Goal: Transaction & Acquisition: Book appointment/travel/reservation

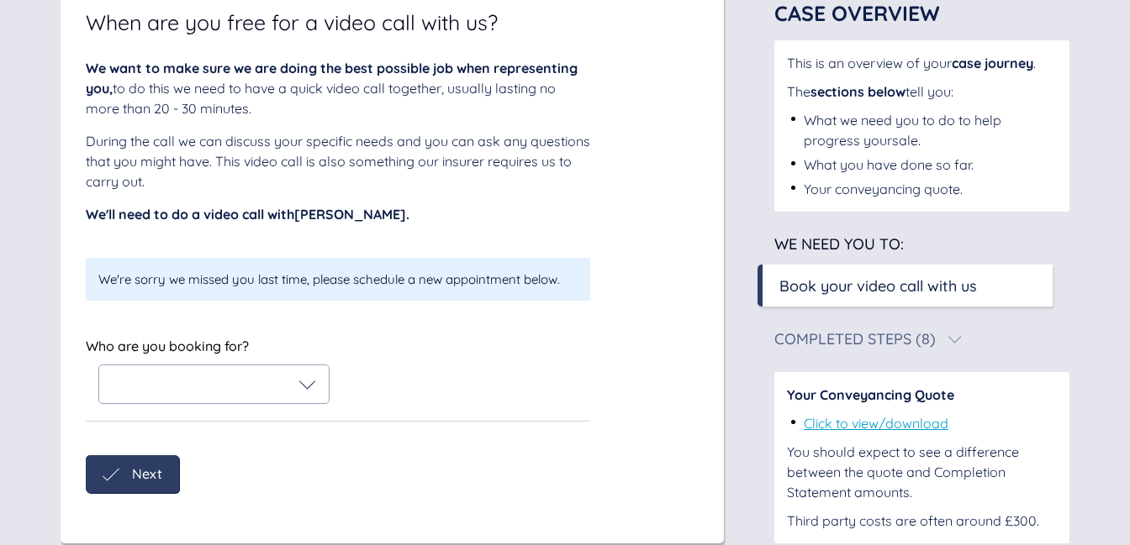
scroll to position [188, 0]
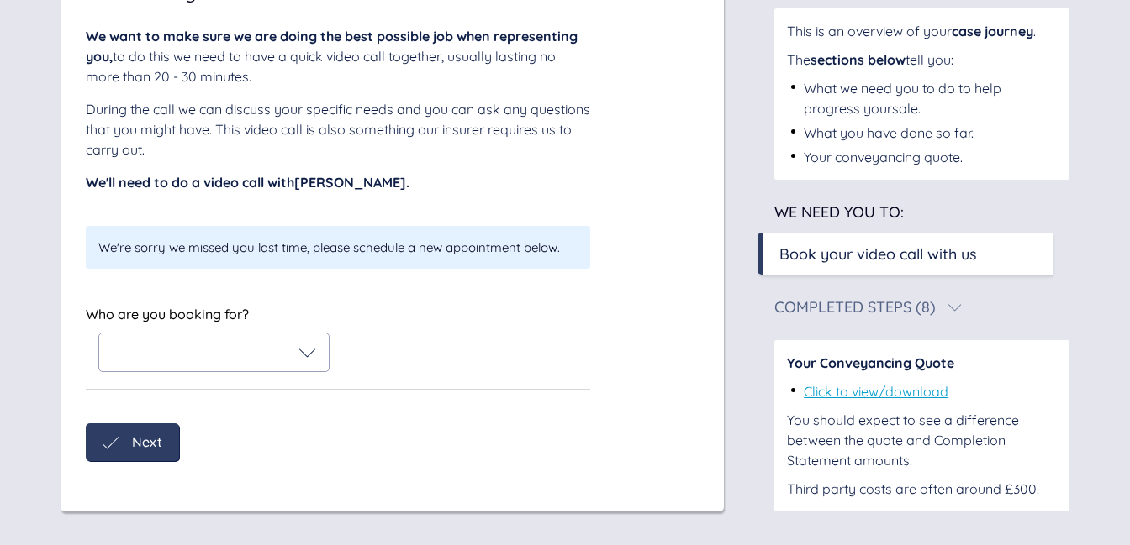
click at [310, 349] on icon at bounding box center [307, 353] width 17 height 17
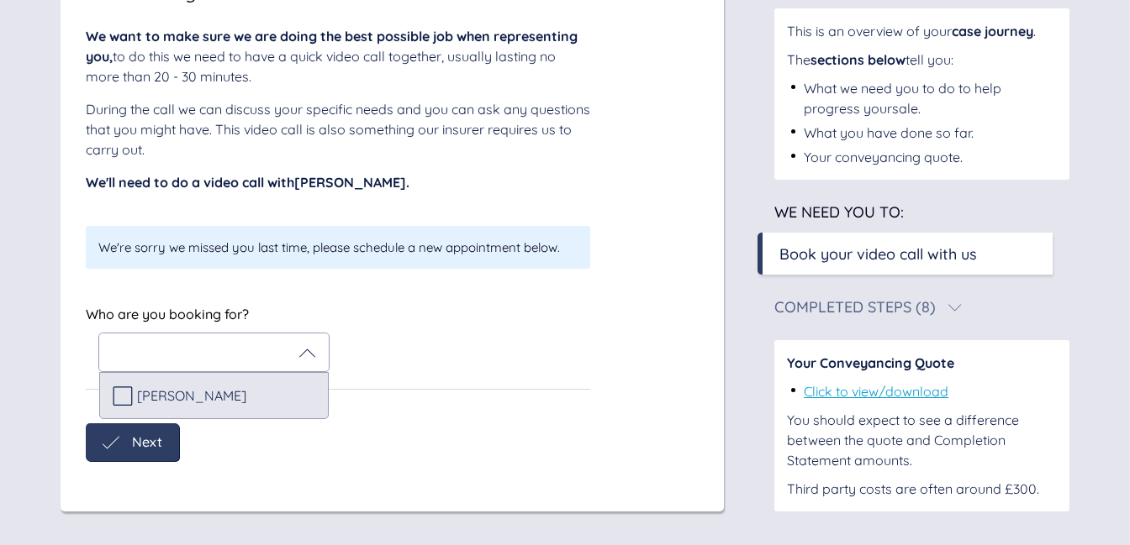
click at [123, 398] on icon at bounding box center [123, 396] width 20 height 20
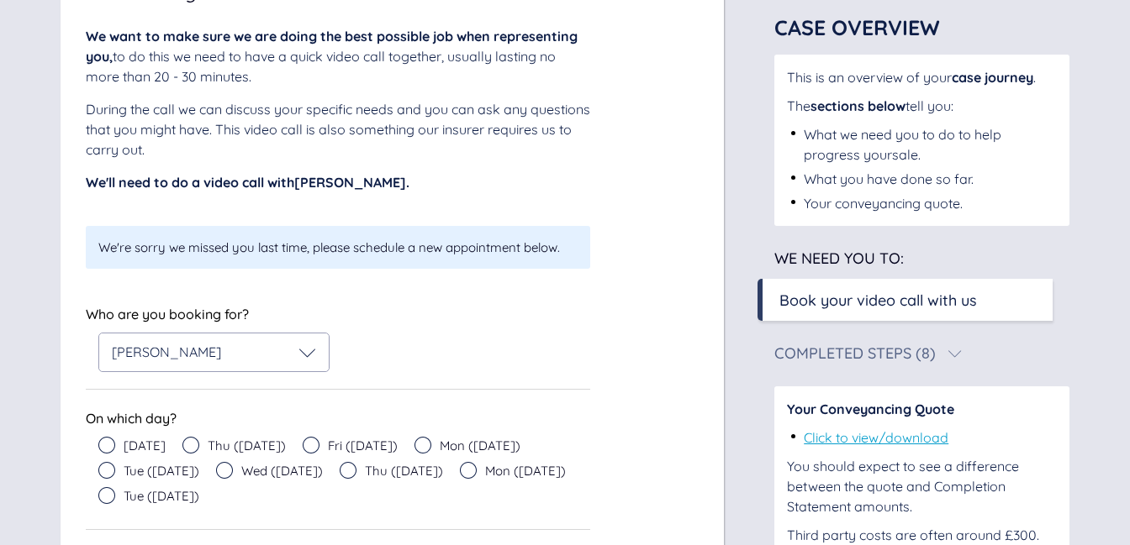
click at [138, 440] on span "[DATE]" at bounding box center [145, 446] width 42 height 13
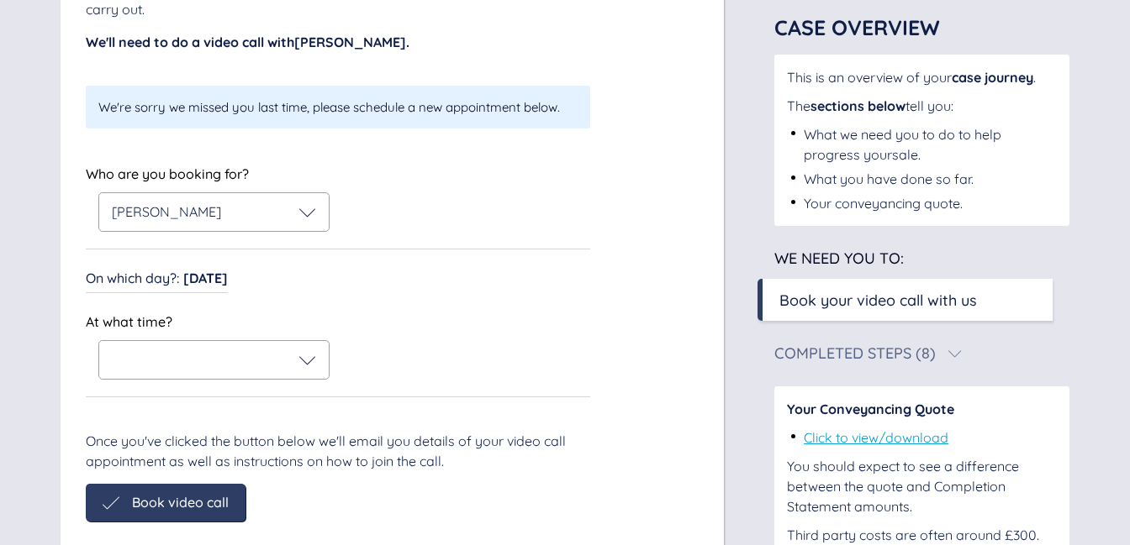
scroll to position [389, 0]
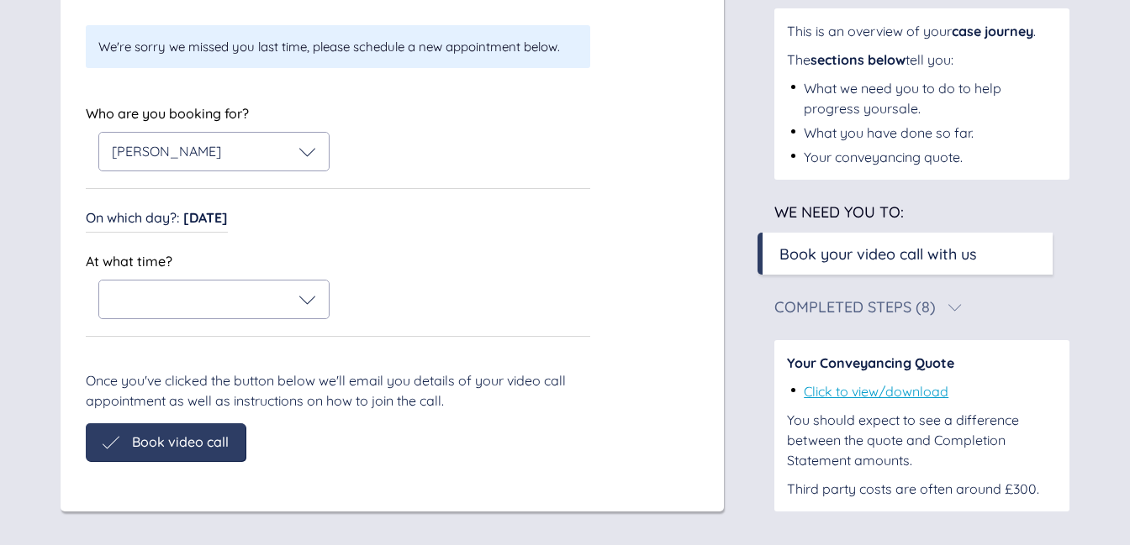
click at [213, 222] on span "[DATE]" at bounding box center [205, 217] width 45 height 17
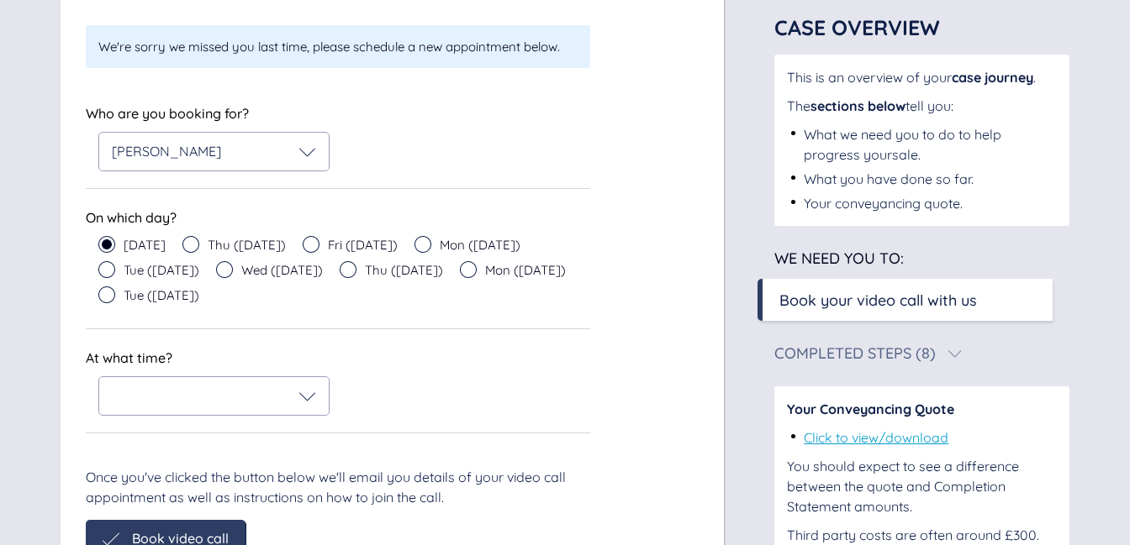
click at [319, 243] on icon at bounding box center [311, 244] width 17 height 17
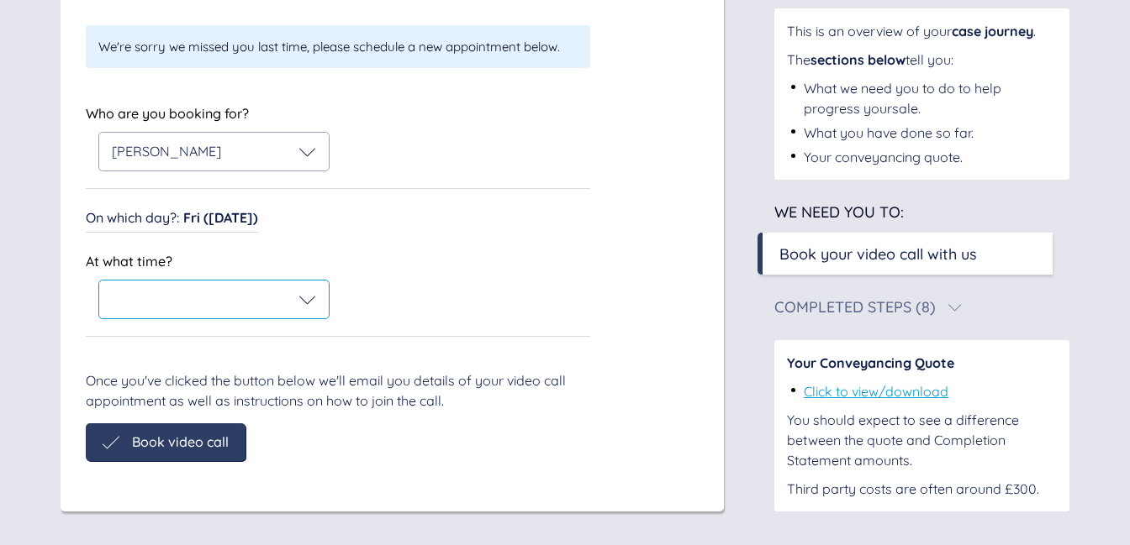
click at [315, 303] on icon at bounding box center [307, 300] width 17 height 17
click at [399, 275] on div "At what time?" at bounding box center [338, 285] width 504 height 70
click at [237, 218] on span "Fri ([DATE])" at bounding box center [220, 217] width 75 height 17
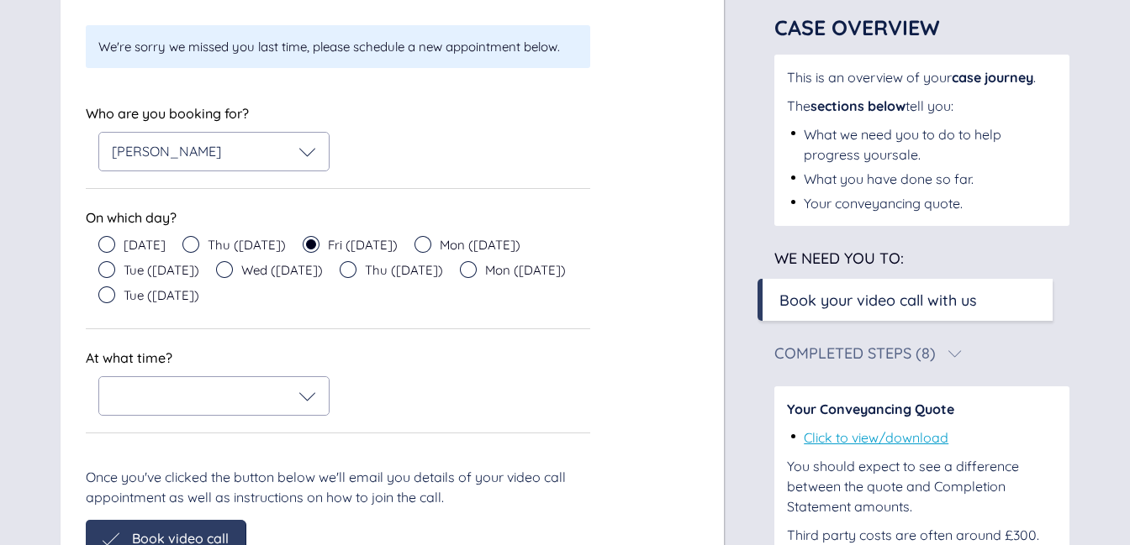
click at [431, 244] on icon at bounding box center [422, 244] width 17 height 17
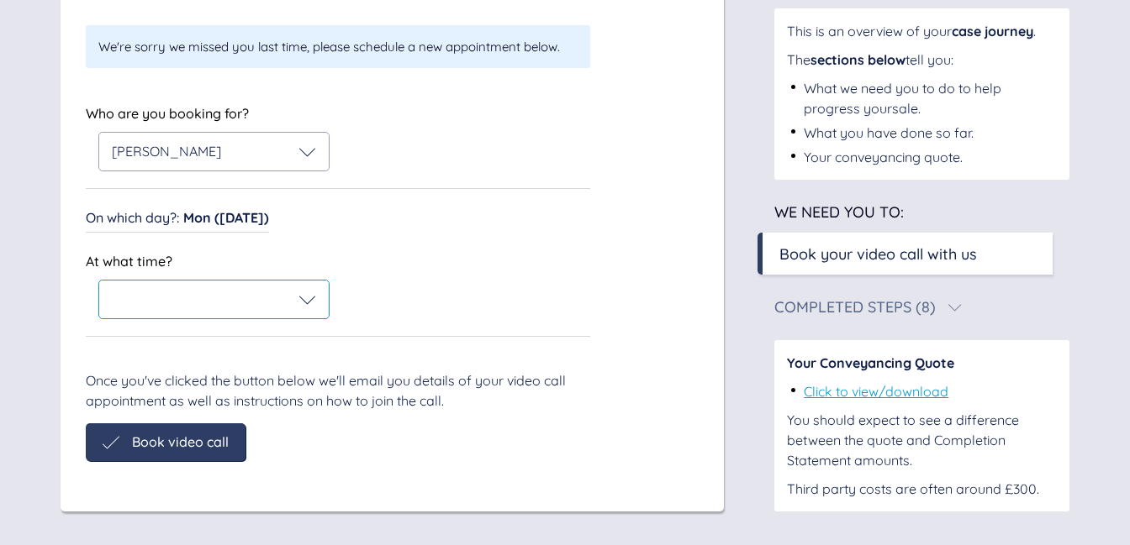
click at [311, 306] on icon at bounding box center [307, 300] width 17 height 17
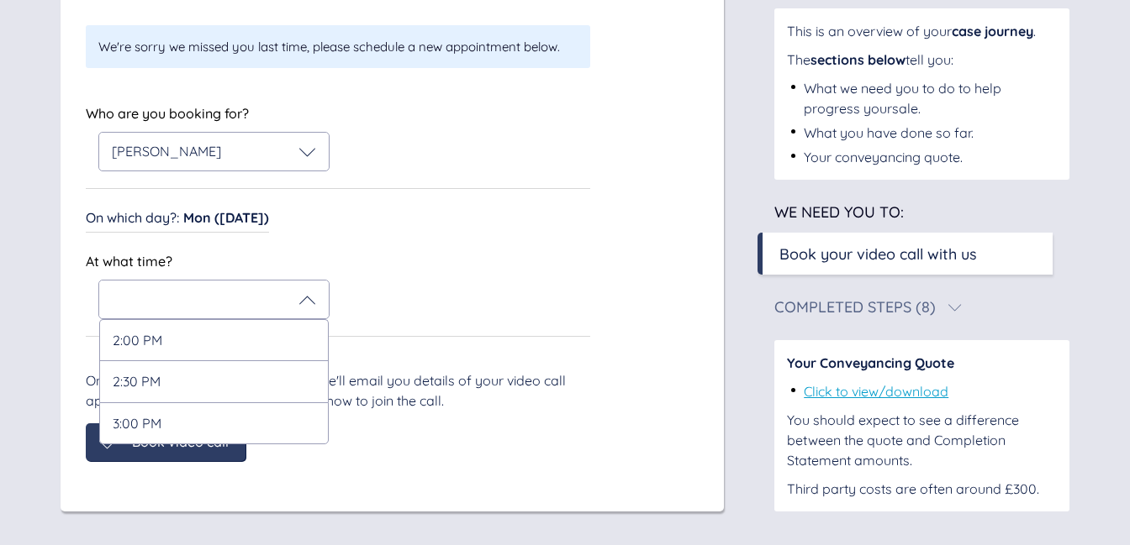
click at [423, 291] on div "At what time? 2:00 PM 2:30 PM 3:00 PM" at bounding box center [338, 285] width 504 height 70
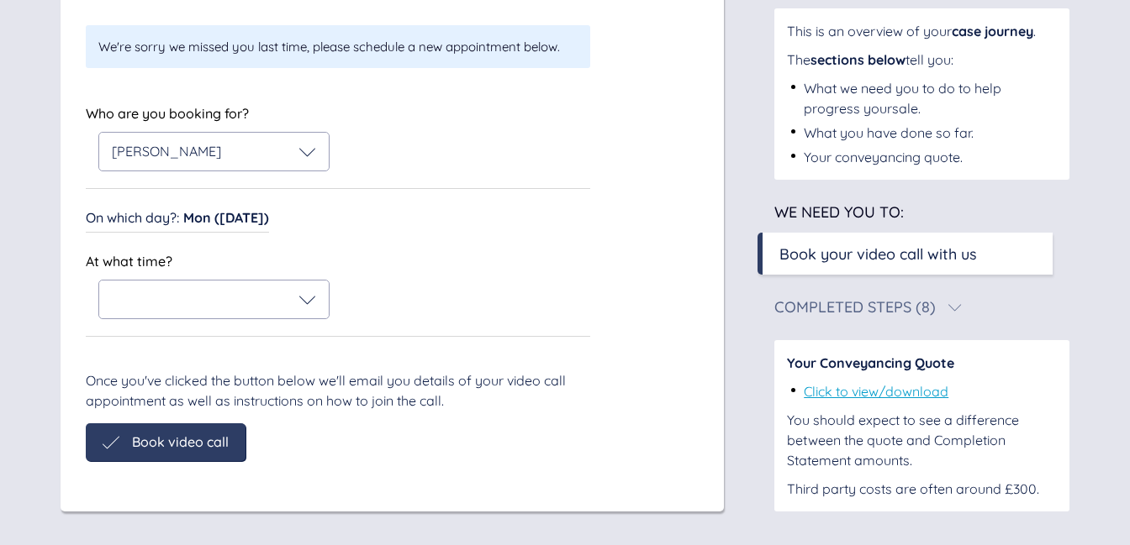
click at [233, 221] on span "Mon ([DATE])" at bounding box center [226, 217] width 86 height 17
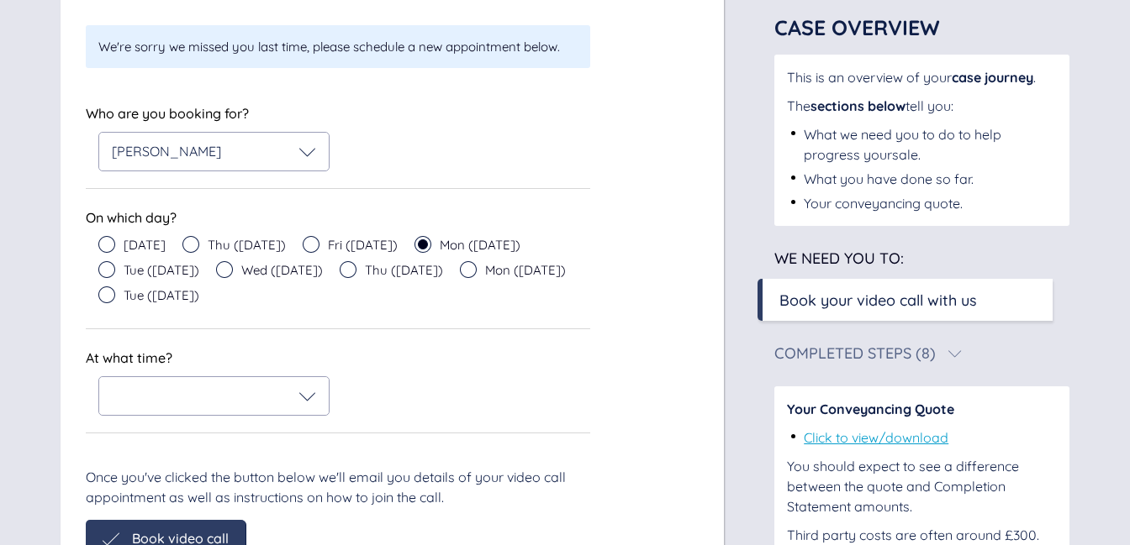
drag, startPoint x: 106, startPoint y: 270, endPoint x: 102, endPoint y: 278, distance: 9.4
click at [106, 270] on icon at bounding box center [106, 269] width 17 height 17
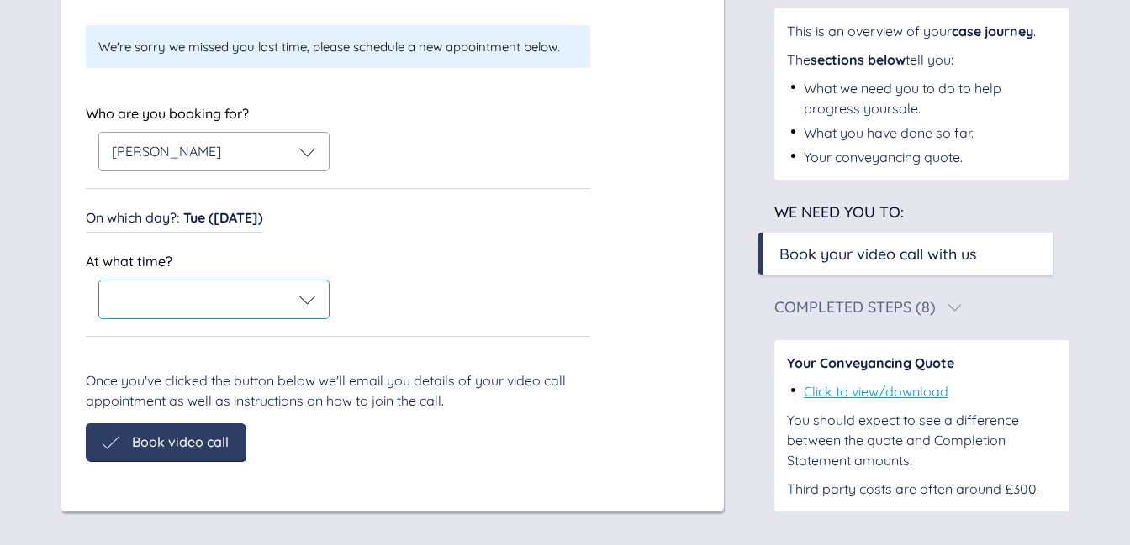
click at [150, 308] on div at bounding box center [213, 300] width 229 height 38
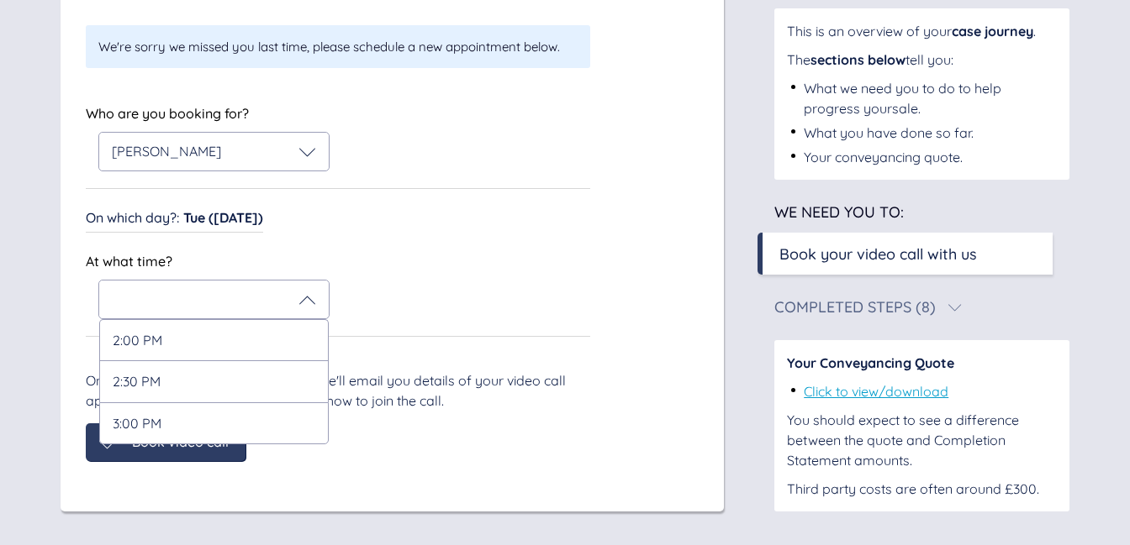
click at [301, 254] on div "At what time?" at bounding box center [208, 261] width 244 height 20
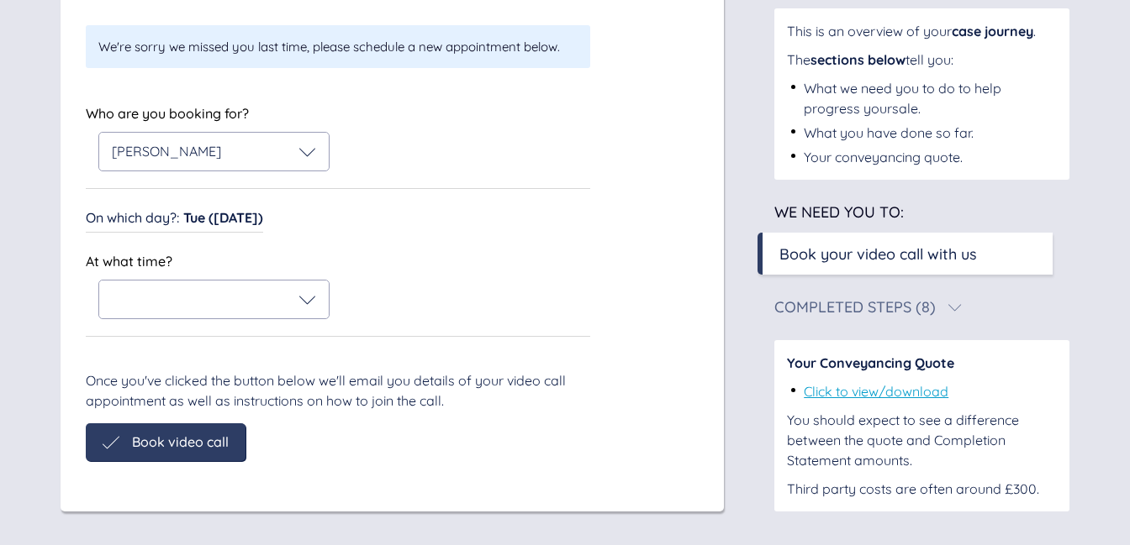
click at [218, 220] on span "Tue ([DATE])" at bounding box center [223, 217] width 80 height 17
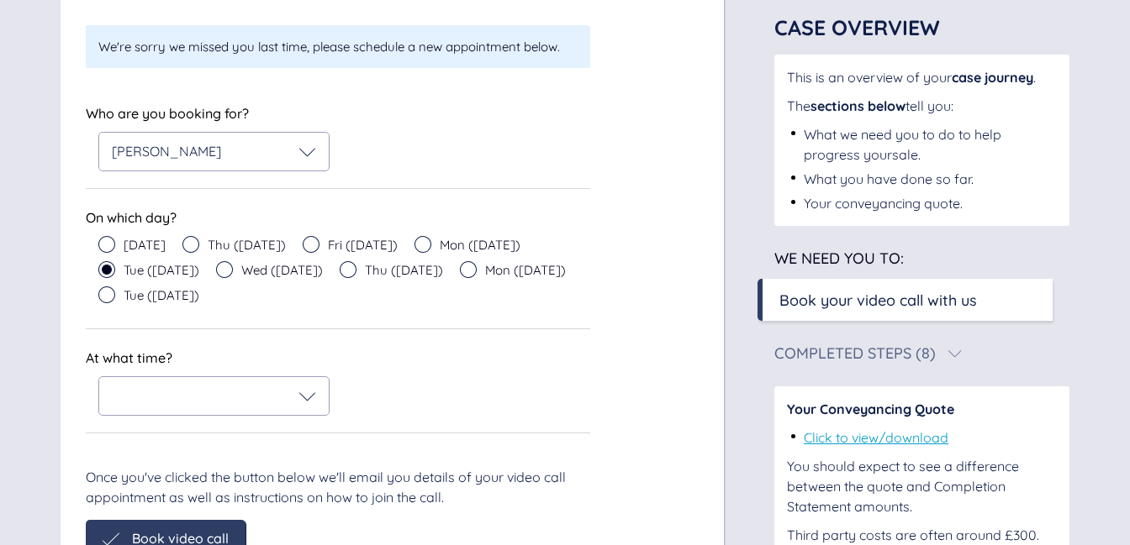
click at [216, 268] on icon at bounding box center [224, 269] width 17 height 17
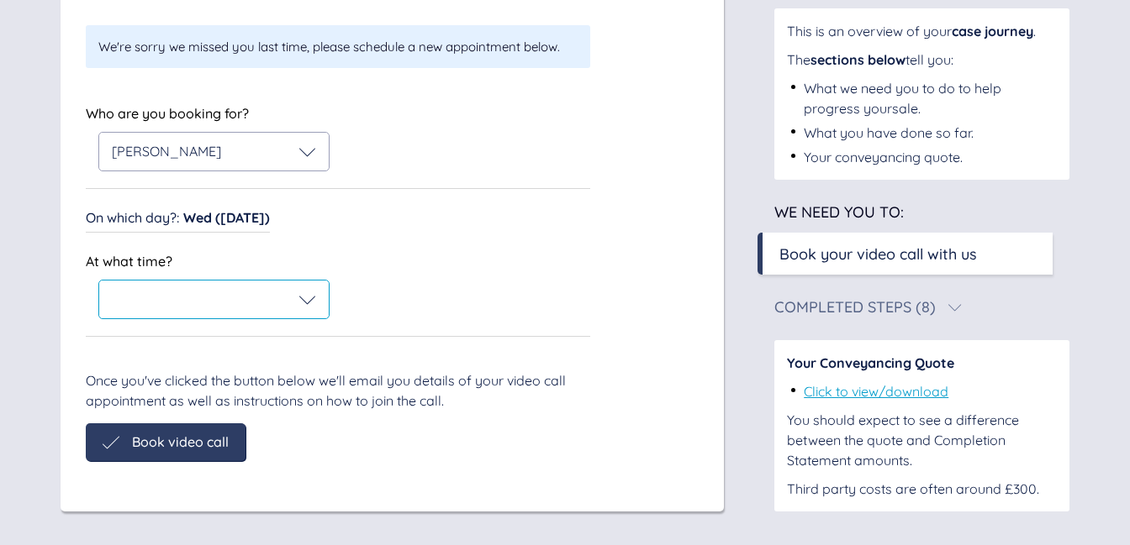
click at [210, 305] on div at bounding box center [214, 300] width 204 height 17
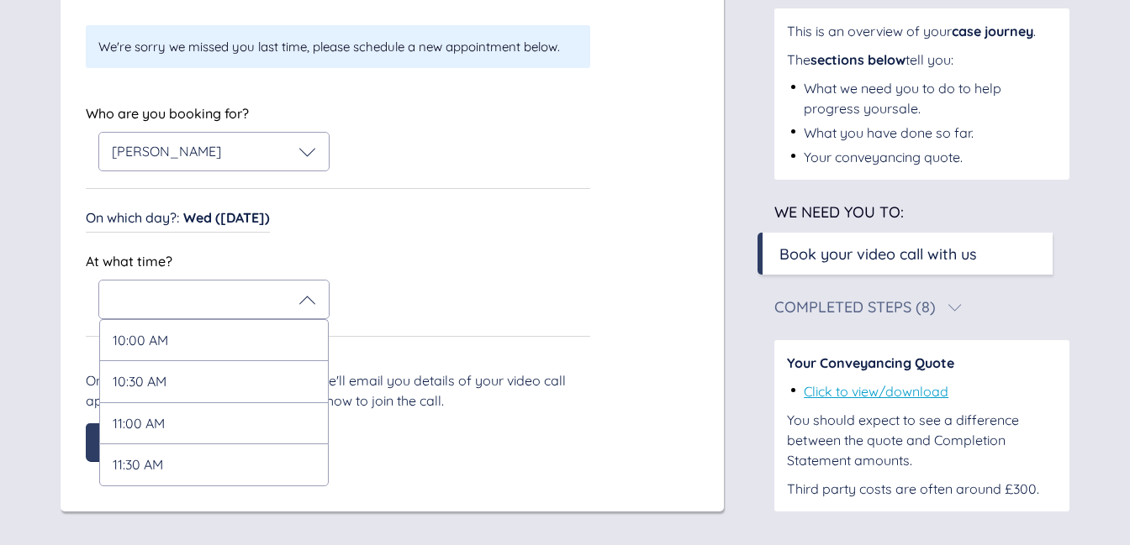
click at [417, 258] on div "At what time? 10:00 AM 10:30 AM 11:00 AM 11:30 AM" at bounding box center [338, 285] width 504 height 70
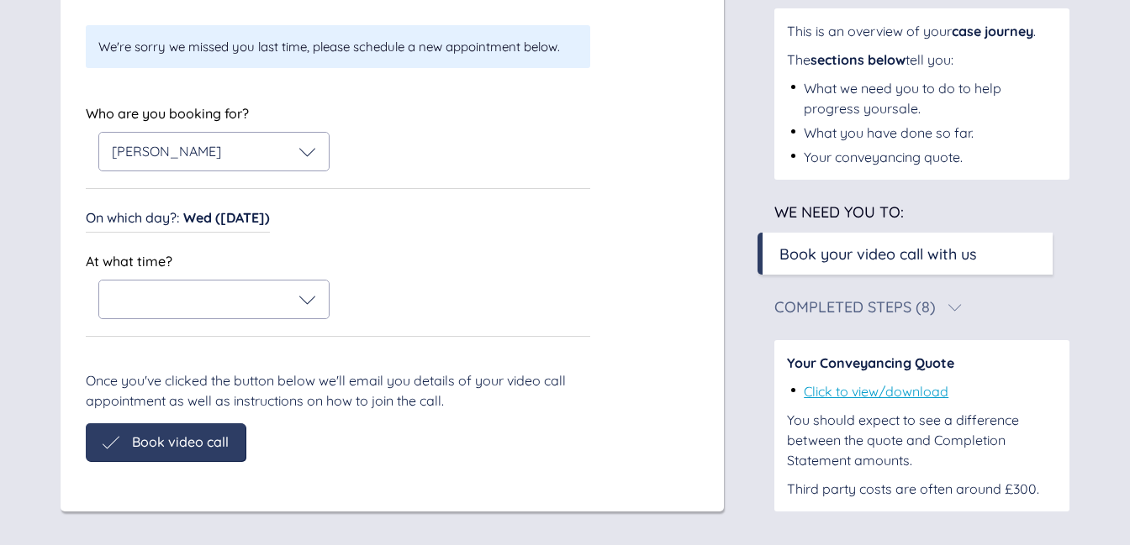
click at [245, 217] on span "Wed ([DATE])" at bounding box center [226, 217] width 87 height 17
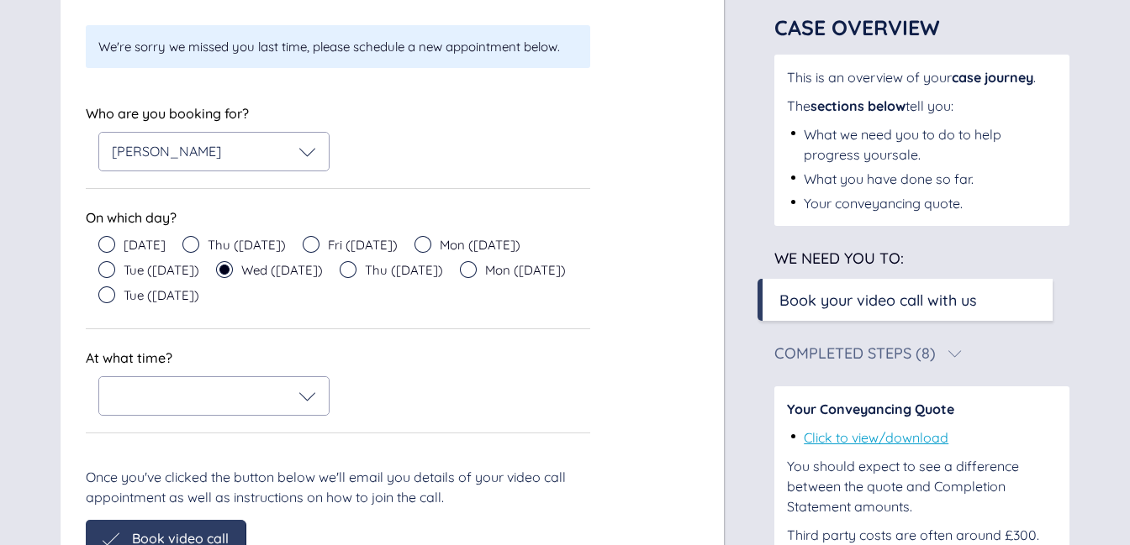
click at [340, 275] on icon at bounding box center [348, 269] width 17 height 17
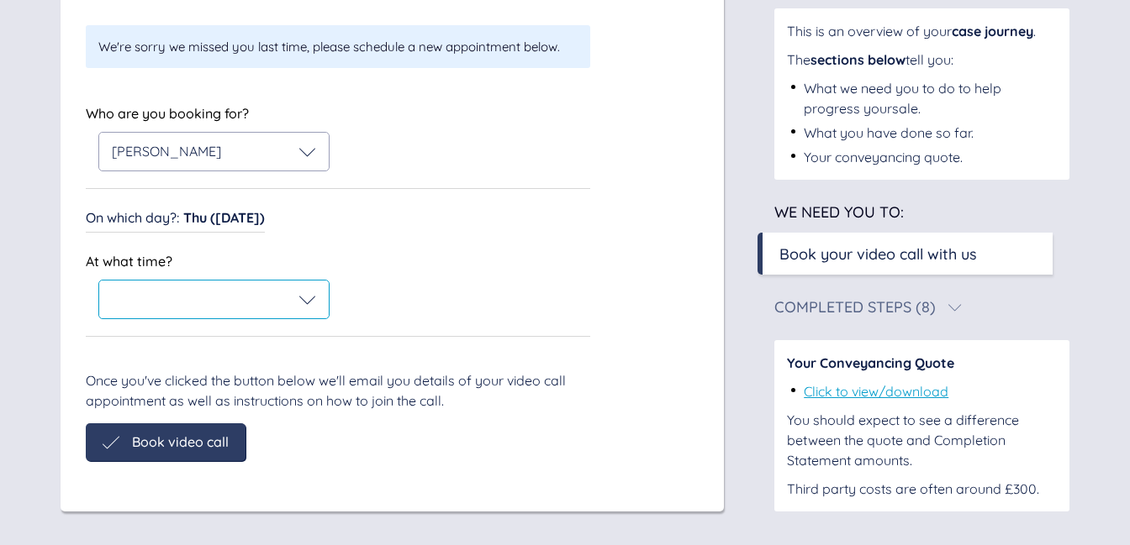
click at [302, 306] on icon at bounding box center [307, 300] width 17 height 17
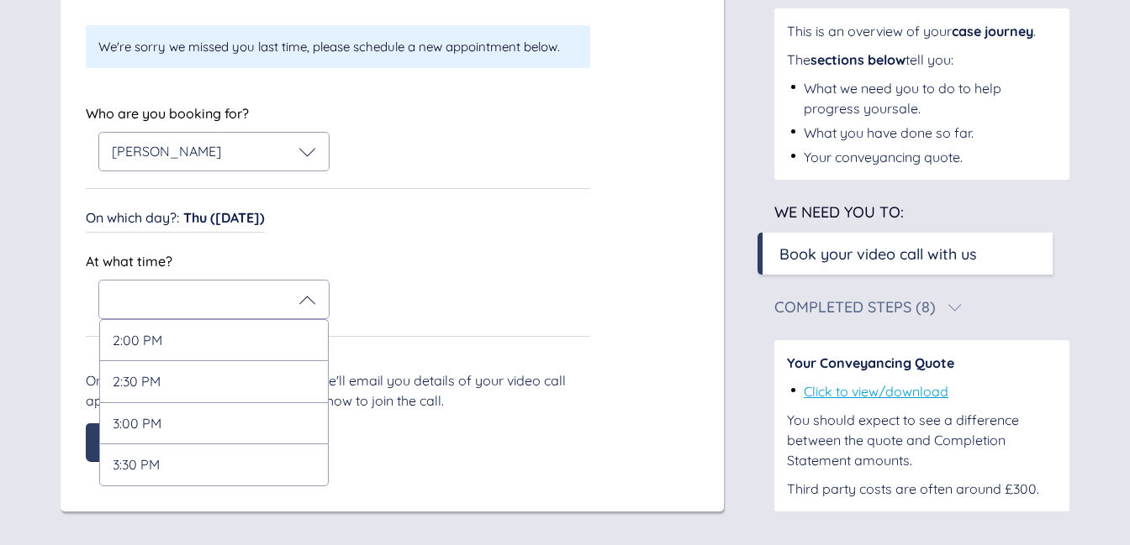
click at [329, 250] on div "At what time? 2:00 PM 2:30 PM 3:00 PM 3:30 PM" at bounding box center [208, 285] width 244 height 70
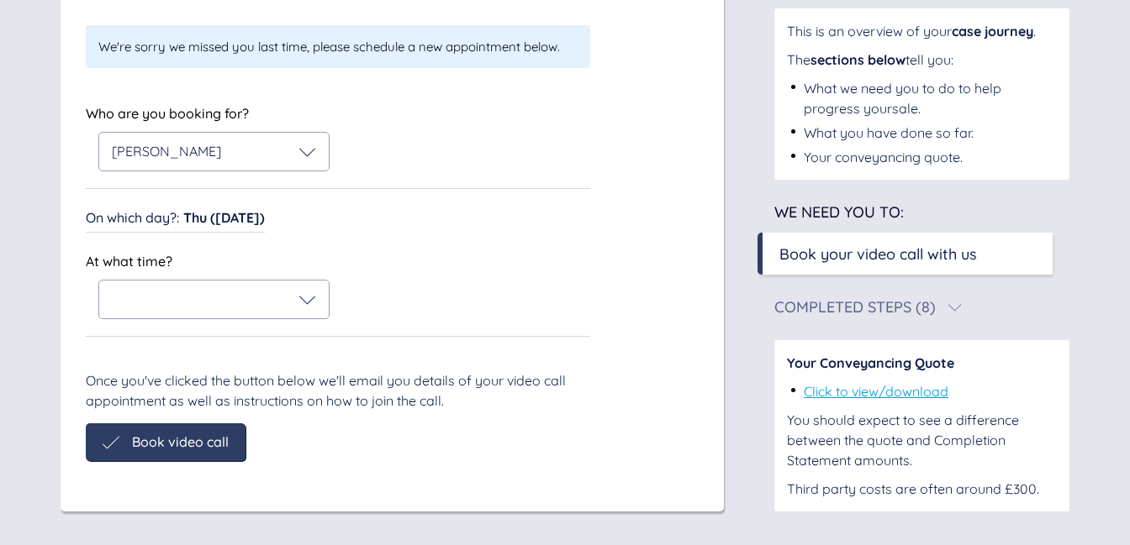
click at [223, 219] on span "Thu ([DATE])" at bounding box center [224, 217] width 82 height 17
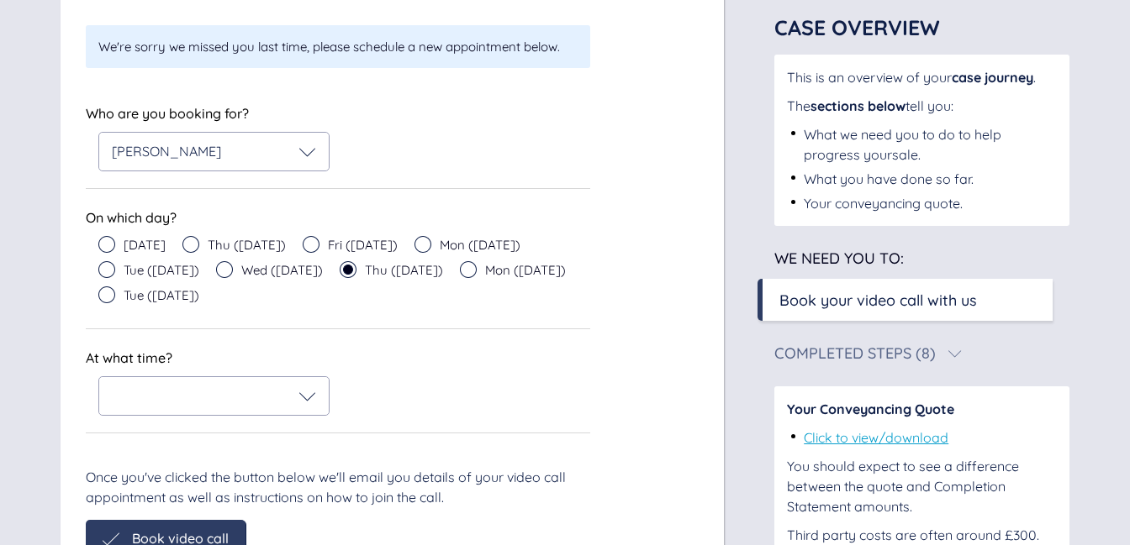
click at [319, 246] on icon at bounding box center [311, 244] width 17 height 17
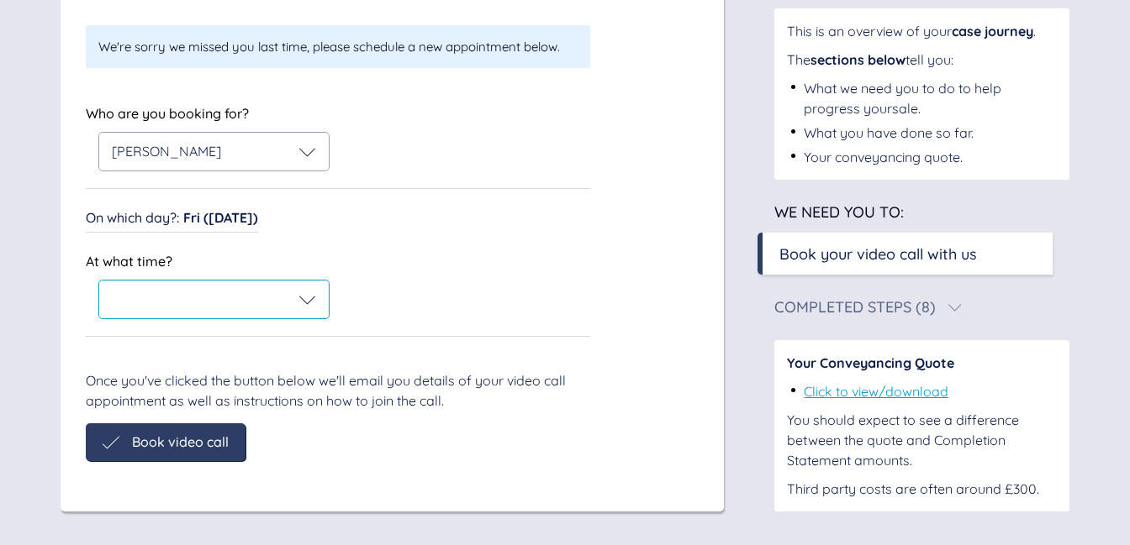
click at [308, 299] on icon at bounding box center [307, 300] width 17 height 17
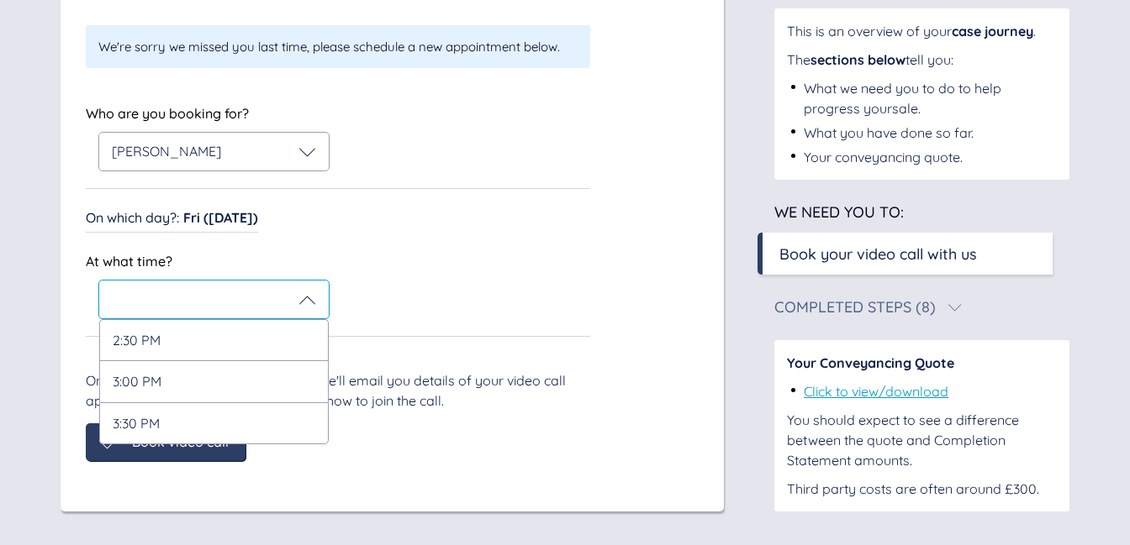
click at [129, 340] on div "2:30 PM" at bounding box center [213, 339] width 229 height 41
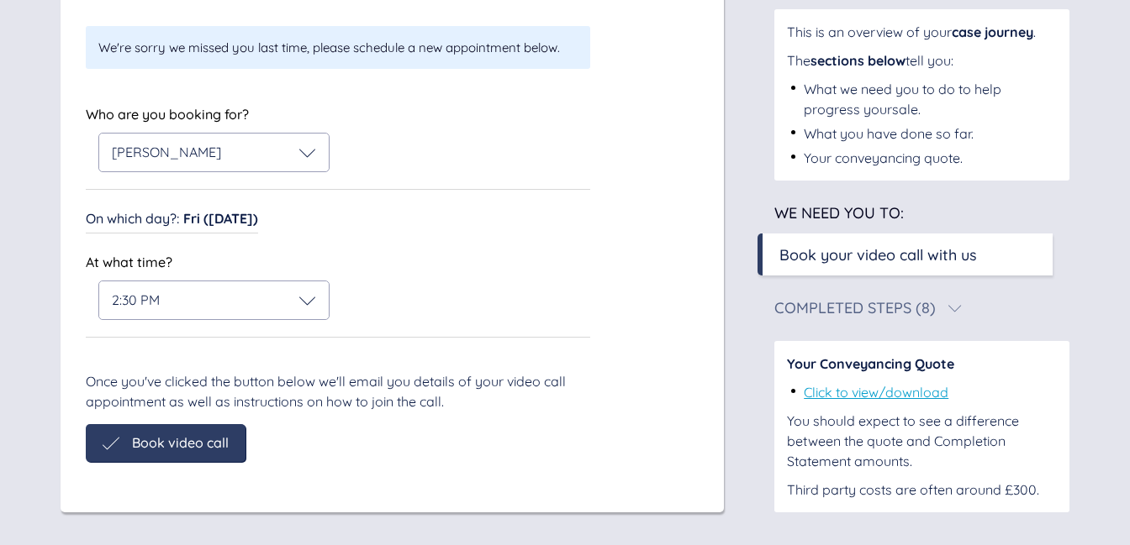
scroll to position [329, 0]
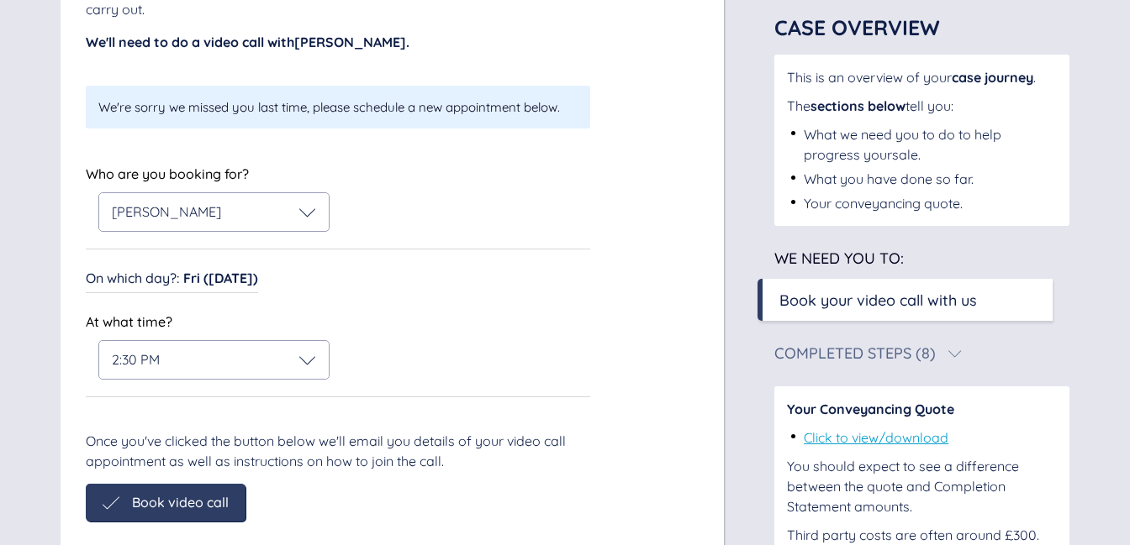
click at [182, 495] on span "Book video call" at bounding box center [180, 502] width 97 height 15
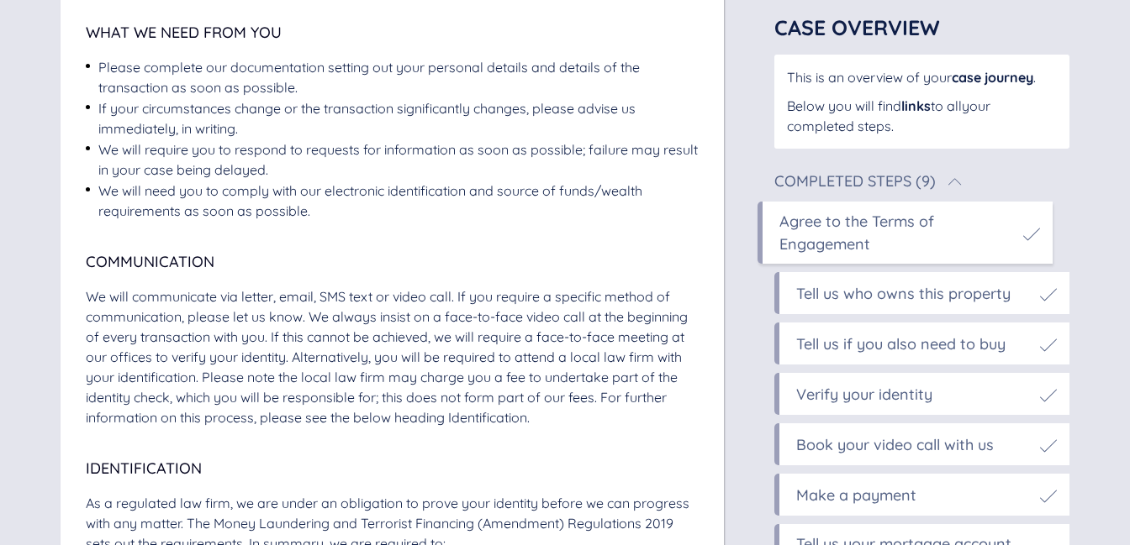
scroll to position [1641, 0]
drag, startPoint x: 166, startPoint y: 108, endPoint x: 198, endPoint y: 150, distance: 53.3
click at [326, 112] on div "If your circumstances change or the transaction significantly changes, please a…" at bounding box center [398, 117] width 600 height 40
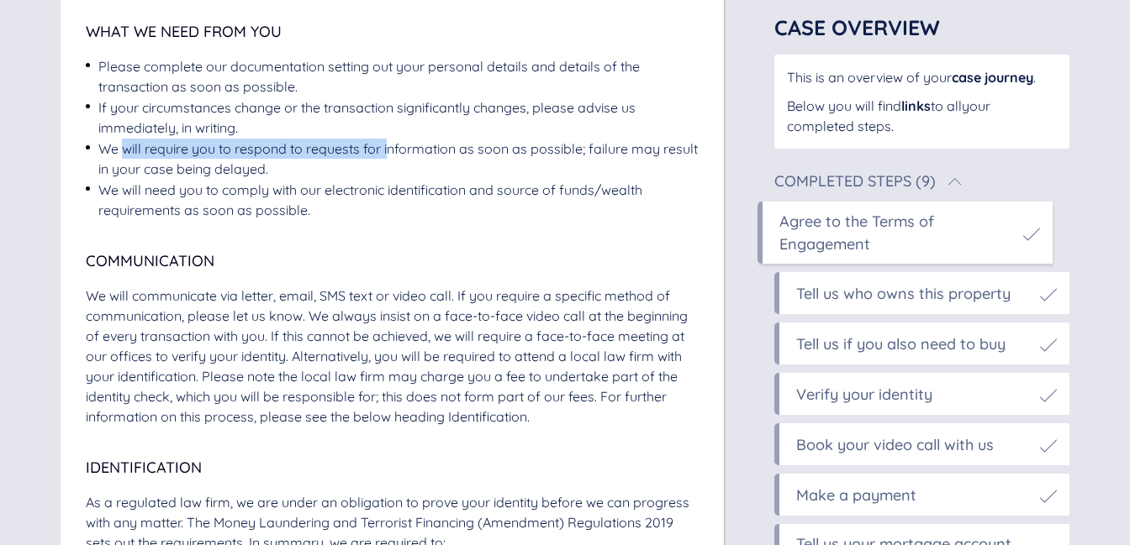
drag, startPoint x: 126, startPoint y: 150, endPoint x: 390, endPoint y: 157, distance: 264.0
click at [390, 157] on div "We will require you to respond to requests for information as soon as possible;…" at bounding box center [398, 159] width 600 height 40
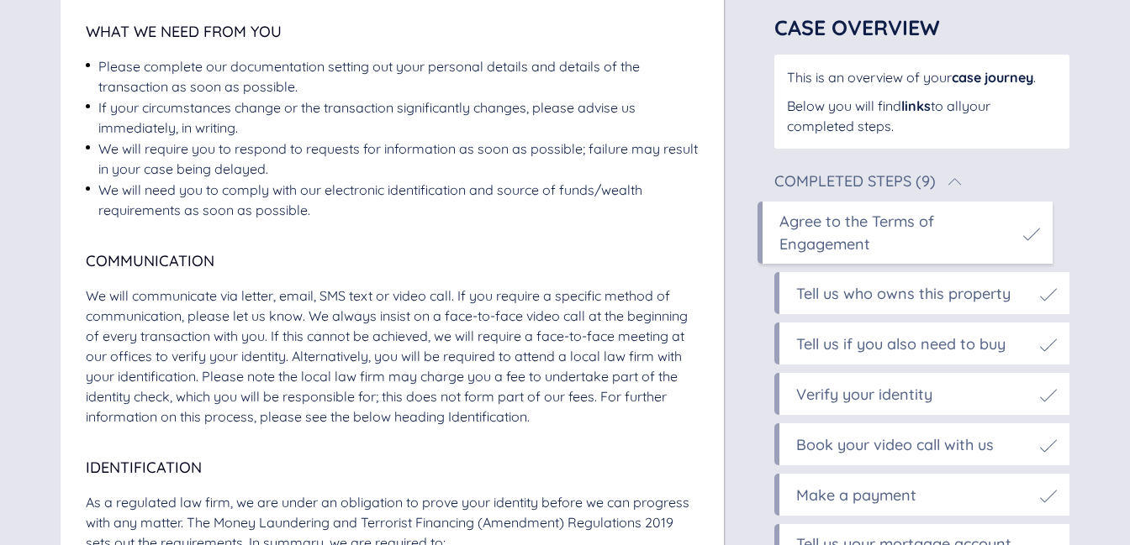
drag, startPoint x: 149, startPoint y: 191, endPoint x: 167, endPoint y: 222, distance: 36.2
click at [222, 195] on div "We will need you to comply with our electronic identification and source of fun…" at bounding box center [398, 200] width 600 height 40
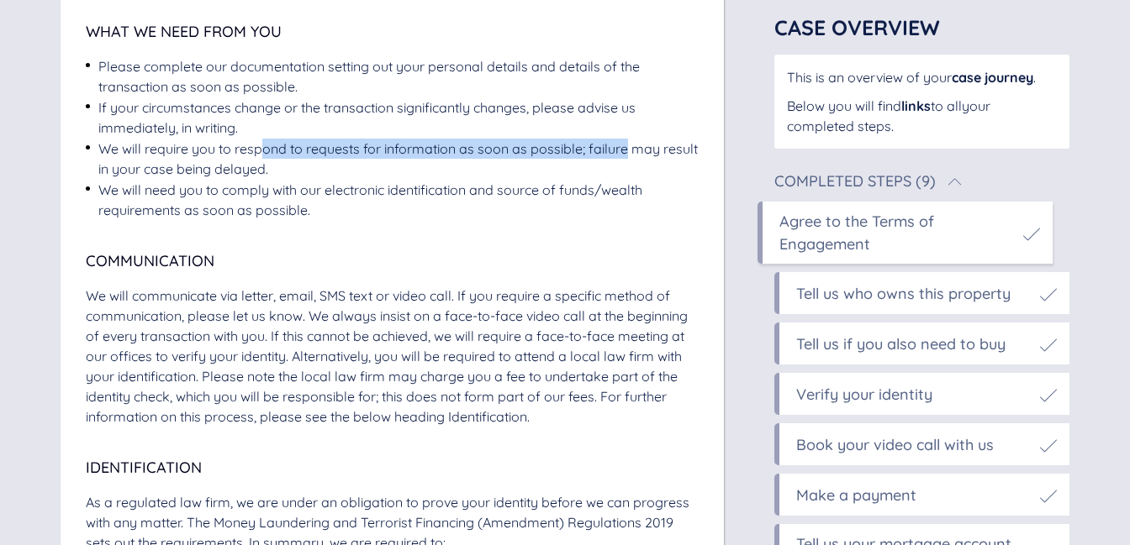
drag, startPoint x: 269, startPoint y: 149, endPoint x: 608, endPoint y: 156, distance: 338.8
click at [625, 148] on div "We will require you to respond to requests for information as soon as possible;…" at bounding box center [398, 159] width 600 height 40
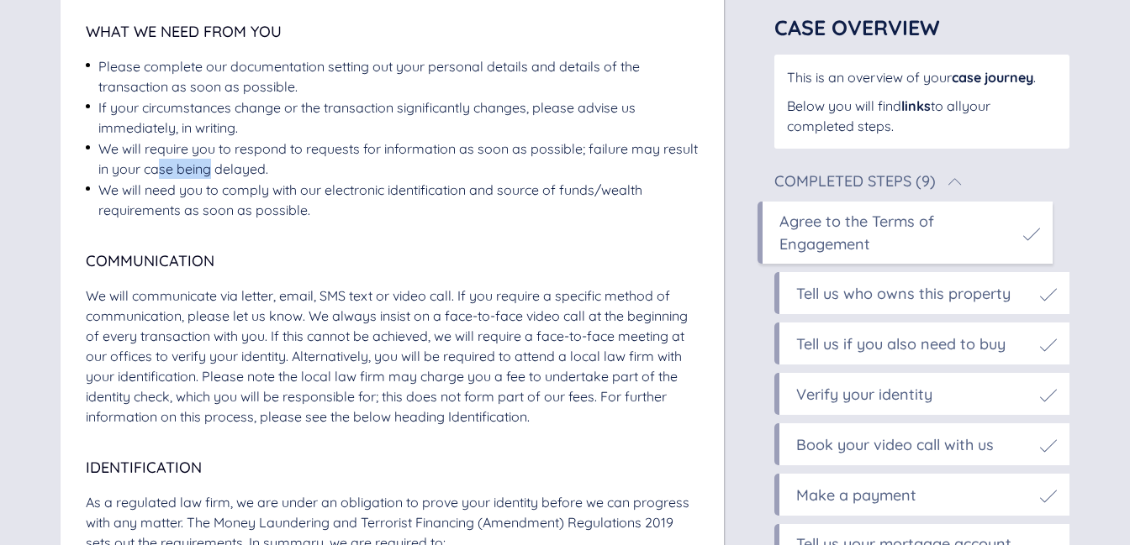
drag, startPoint x: 187, startPoint y: 172, endPoint x: 132, endPoint y: 211, distance: 67.6
click at [208, 173] on div "We will require you to respond to requests for information as soon as possible;…" at bounding box center [398, 159] width 600 height 40
drag, startPoint x: 122, startPoint y: 204, endPoint x: 467, endPoint y: 204, distance: 345.4
click at [482, 200] on div "We will need you to comply with our electronic identification and source of fun…" at bounding box center [398, 200] width 600 height 40
click at [421, 214] on div "We will need you to comply with our electronic identification and source of fun…" at bounding box center [398, 200] width 600 height 40
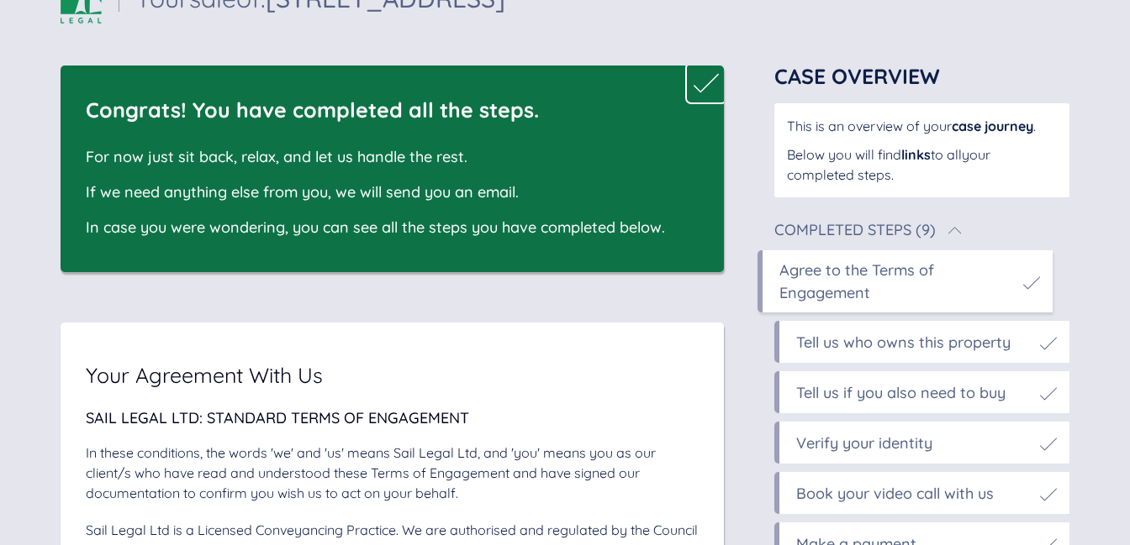
scroll to position [0, 0]
